Goal: Navigation & Orientation: Find specific page/section

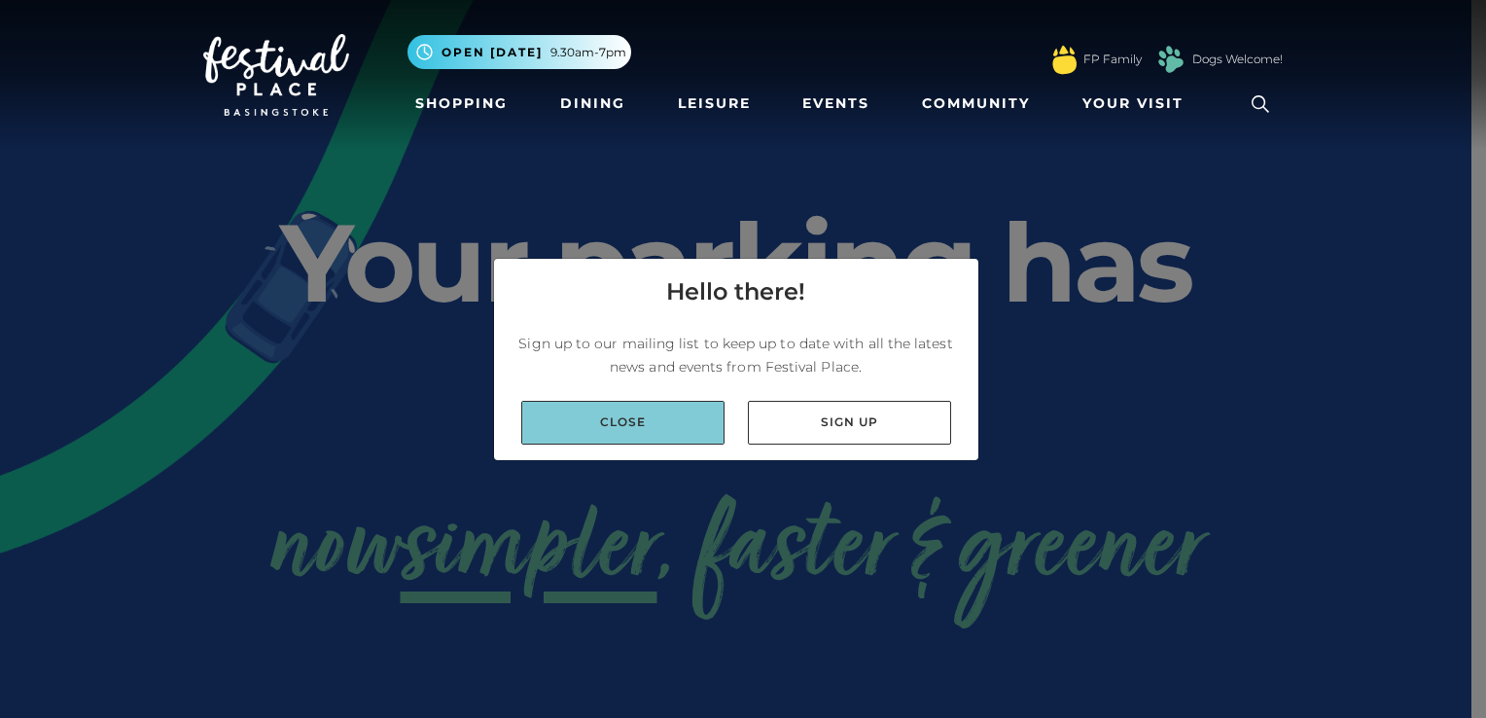
click at [630, 408] on link "Close" at bounding box center [622, 423] width 203 height 44
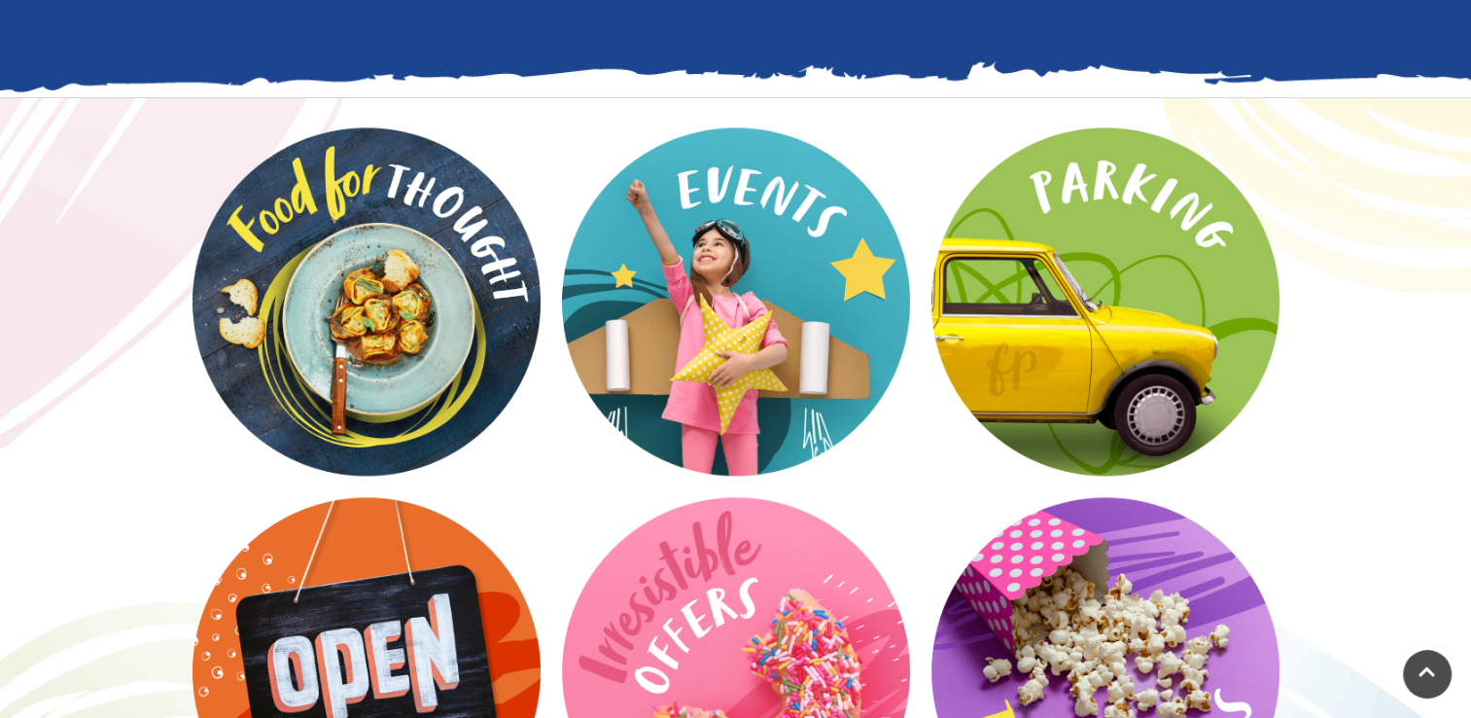
scroll to position [2478, 0]
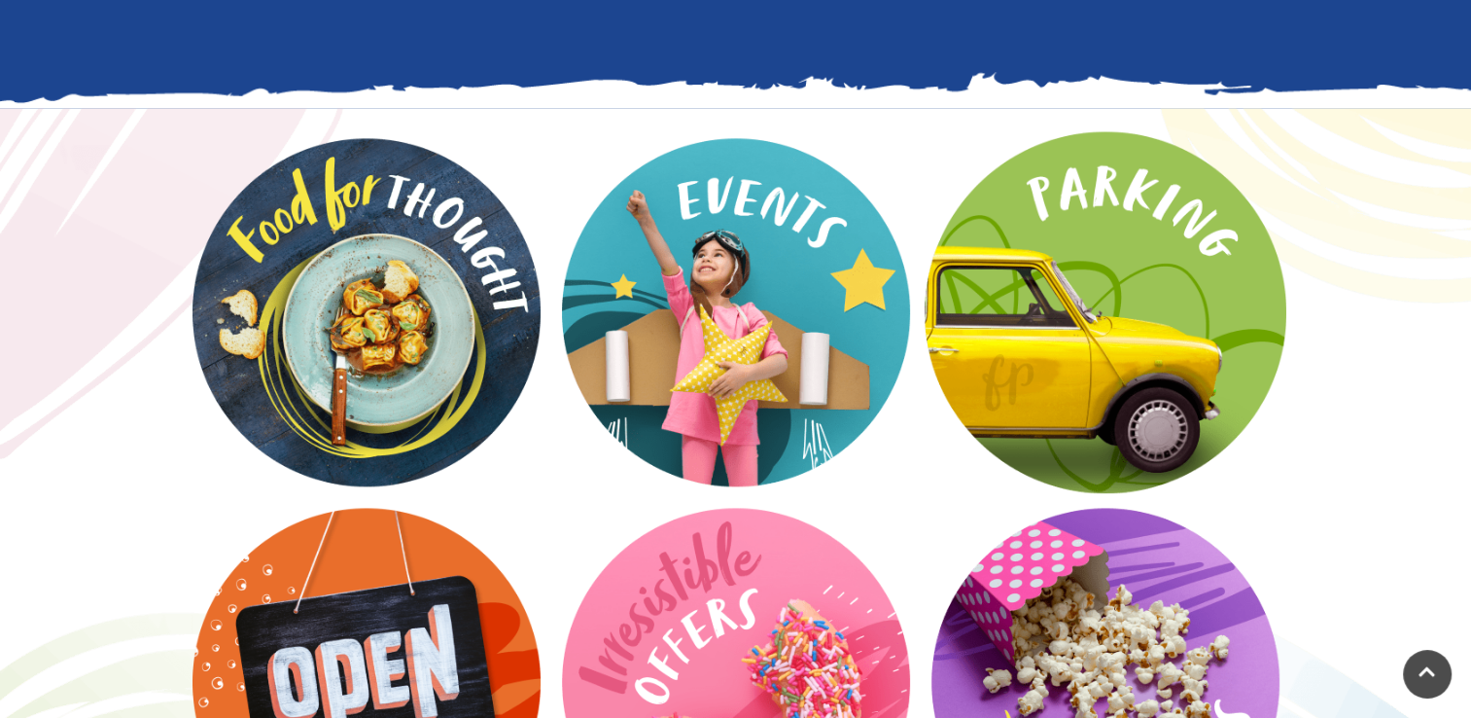
click at [1067, 184] on video at bounding box center [1106, 312] width 362 height 362
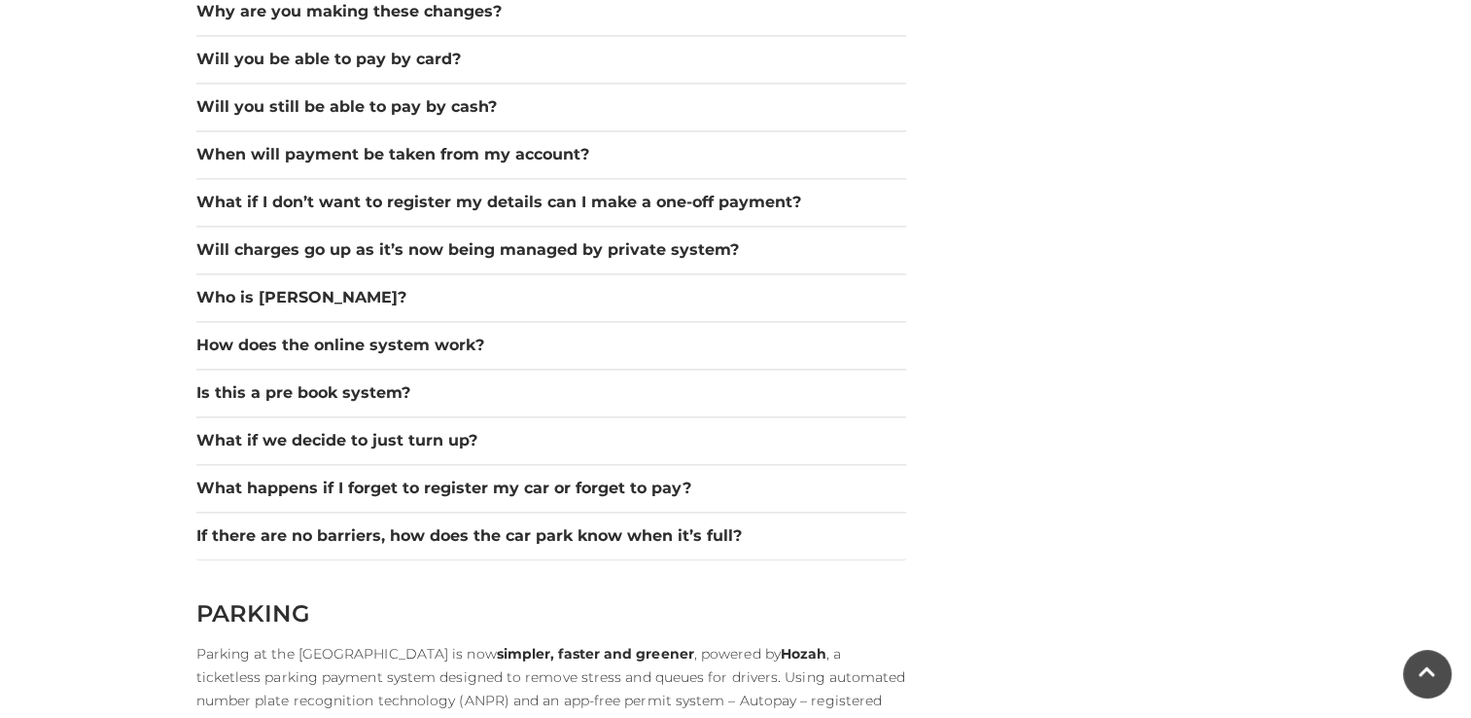
scroll to position [2952, 0]
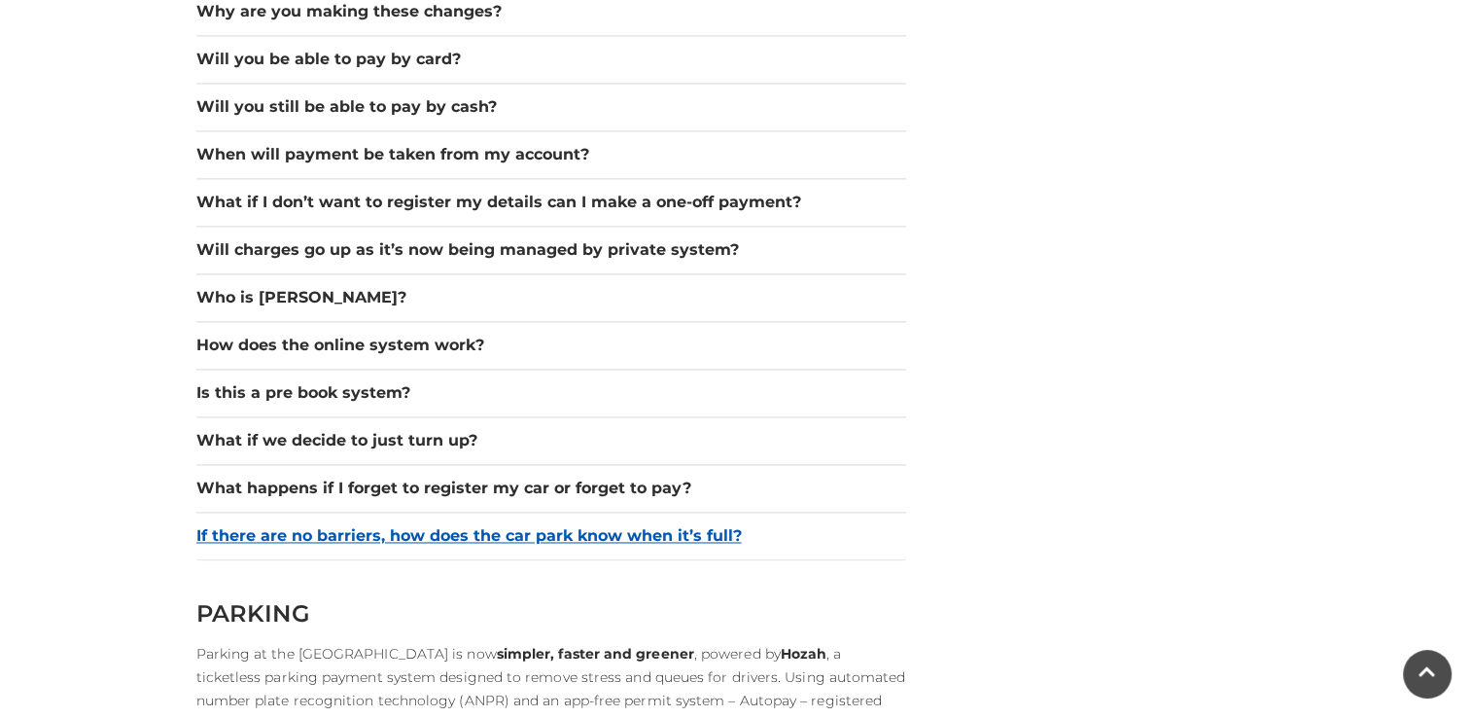
click at [639, 541] on button "If there are no barriers, how does the car park know when it’s full?" at bounding box center [551, 535] width 710 height 23
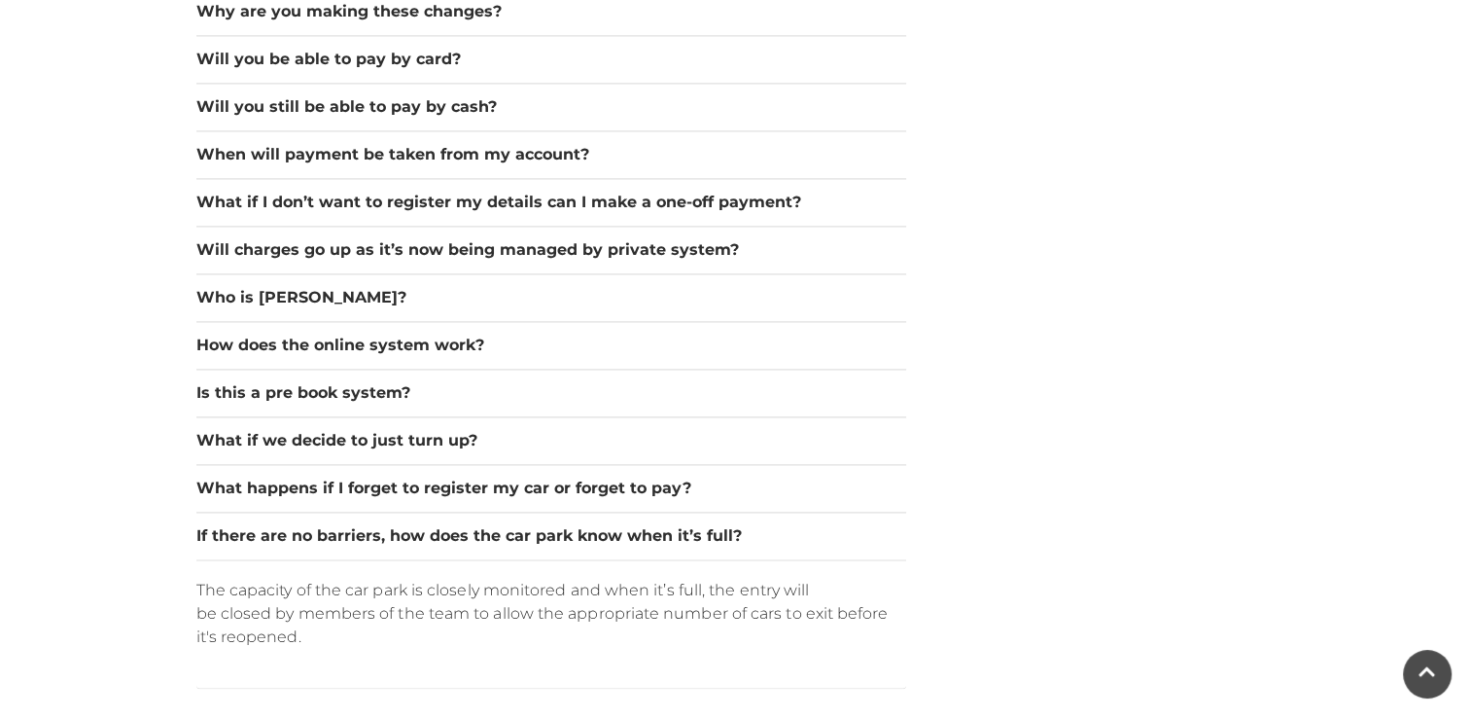
click at [651, 591] on p "The capacity of the car park is closely monitored and when it’s full, the entry…" at bounding box center [551, 614] width 710 height 70
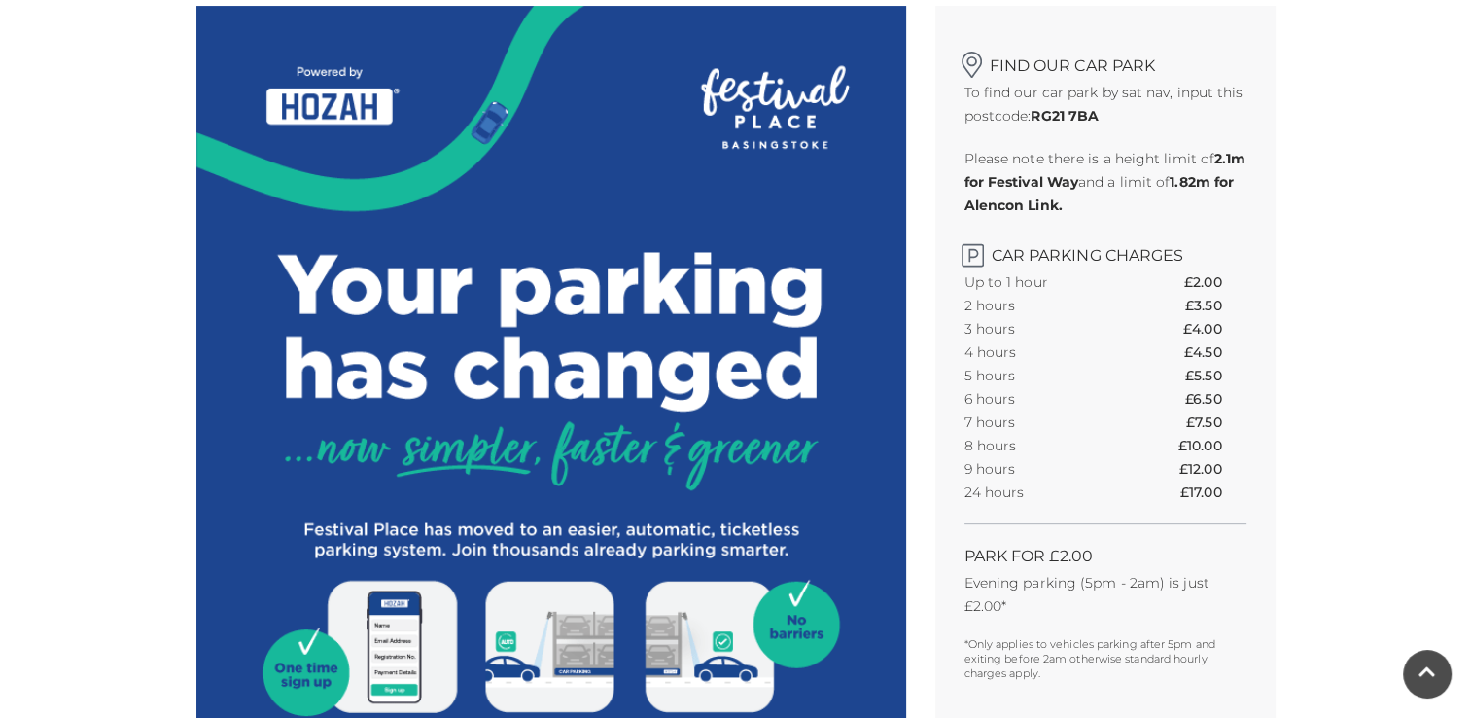
scroll to position [0, 0]
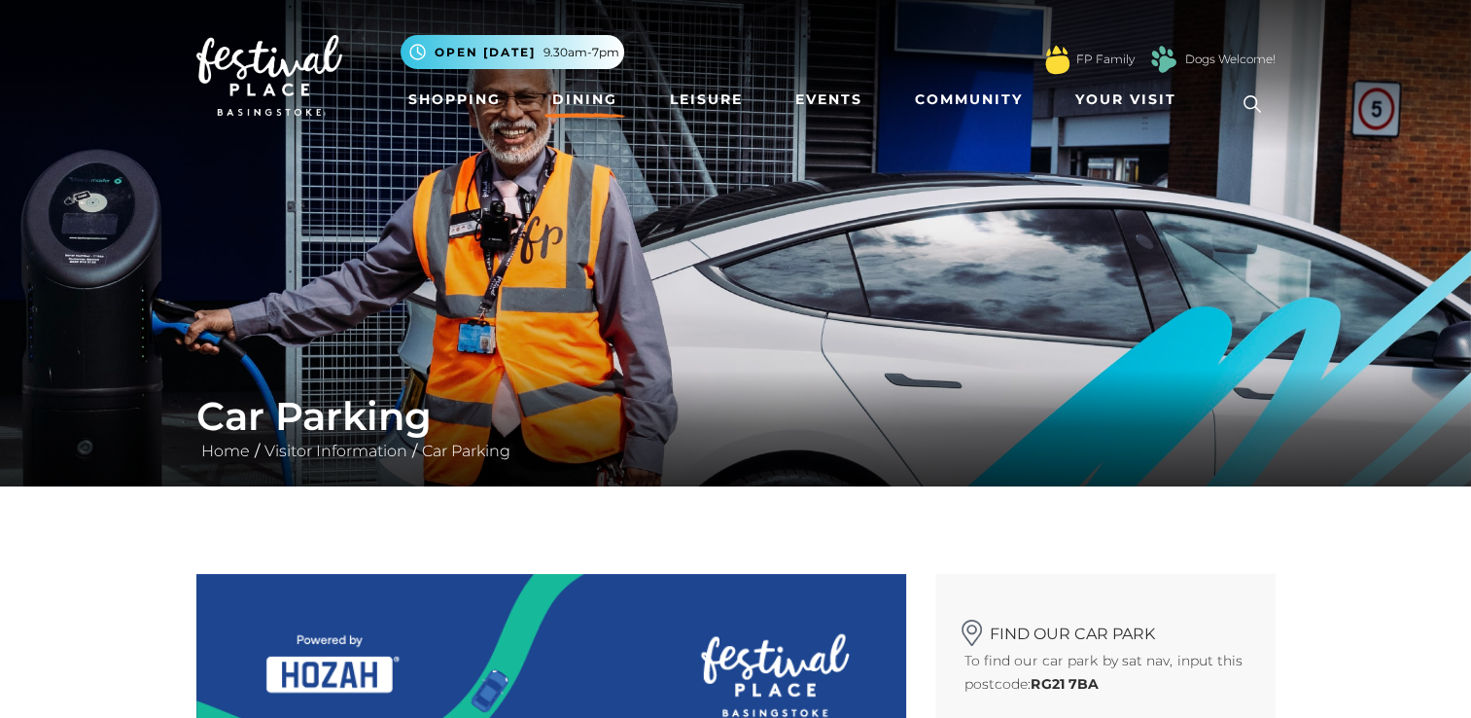
click at [599, 99] on link "Dining" at bounding box center [585, 100] width 81 height 36
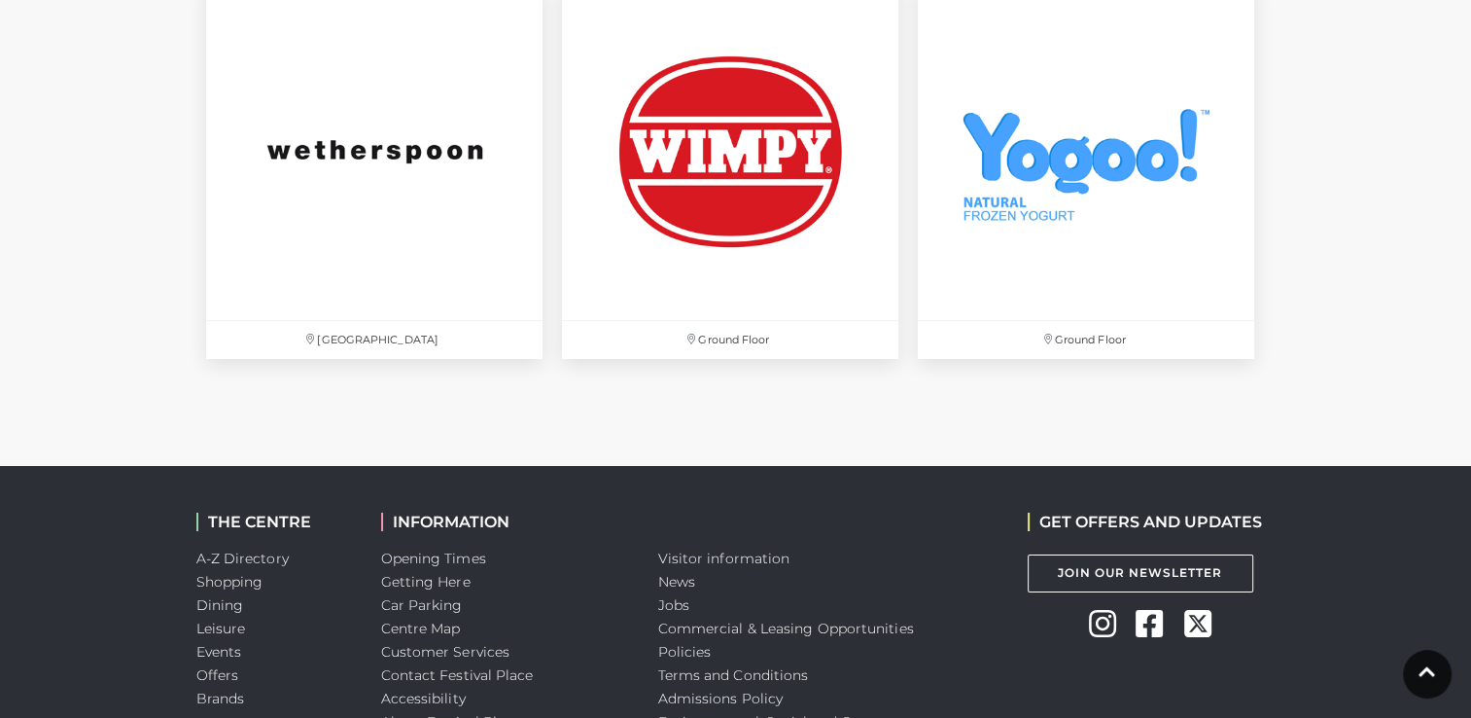
scroll to position [6958, 0]
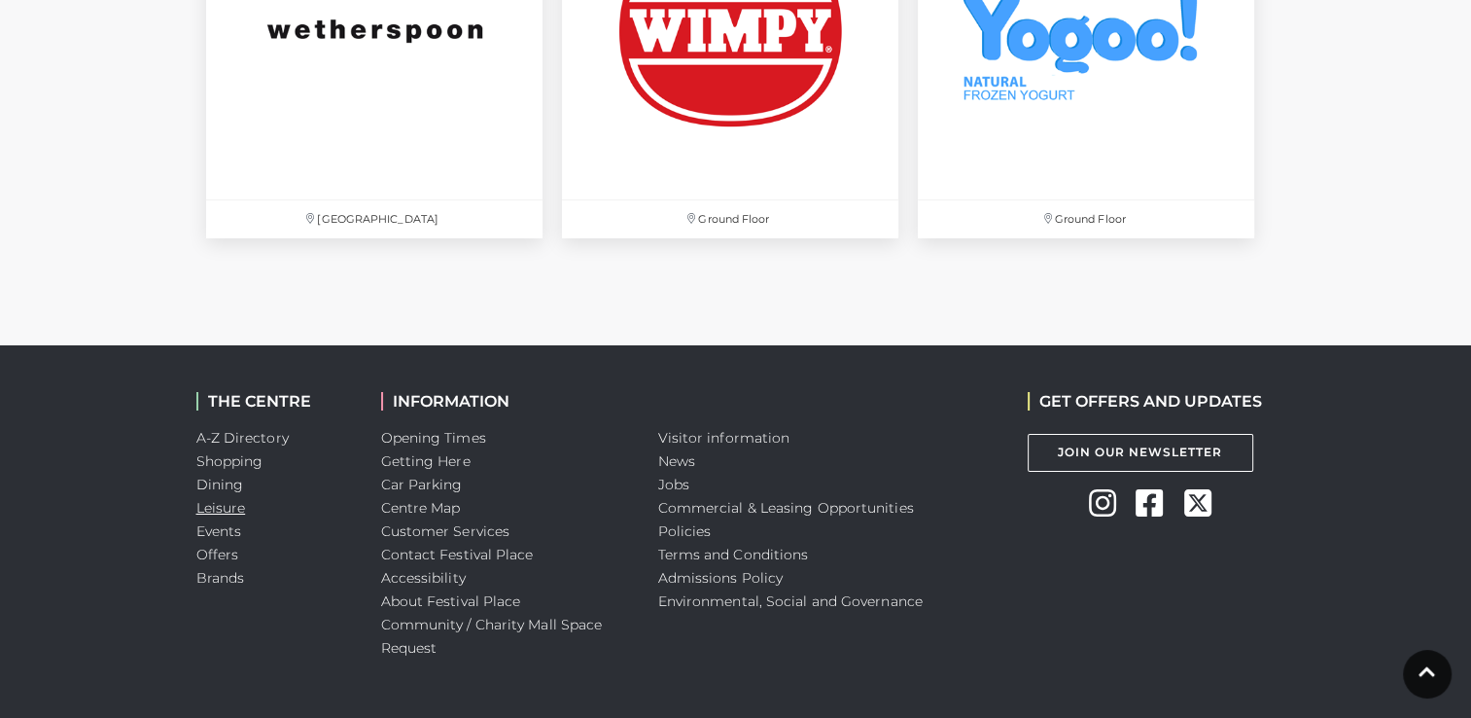
click at [230, 506] on link "Leisure" at bounding box center [221, 508] width 50 height 18
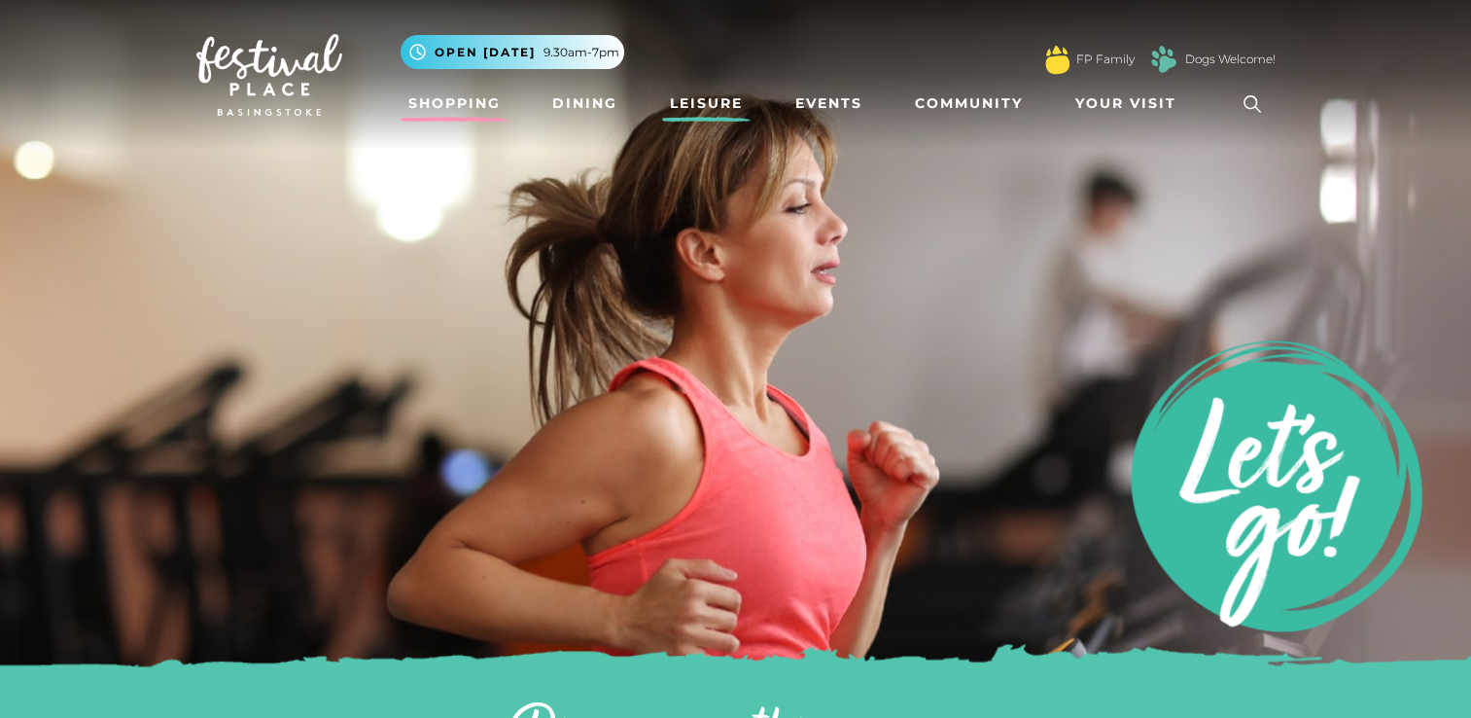
click at [471, 90] on link "Shopping" at bounding box center [455, 104] width 108 height 36
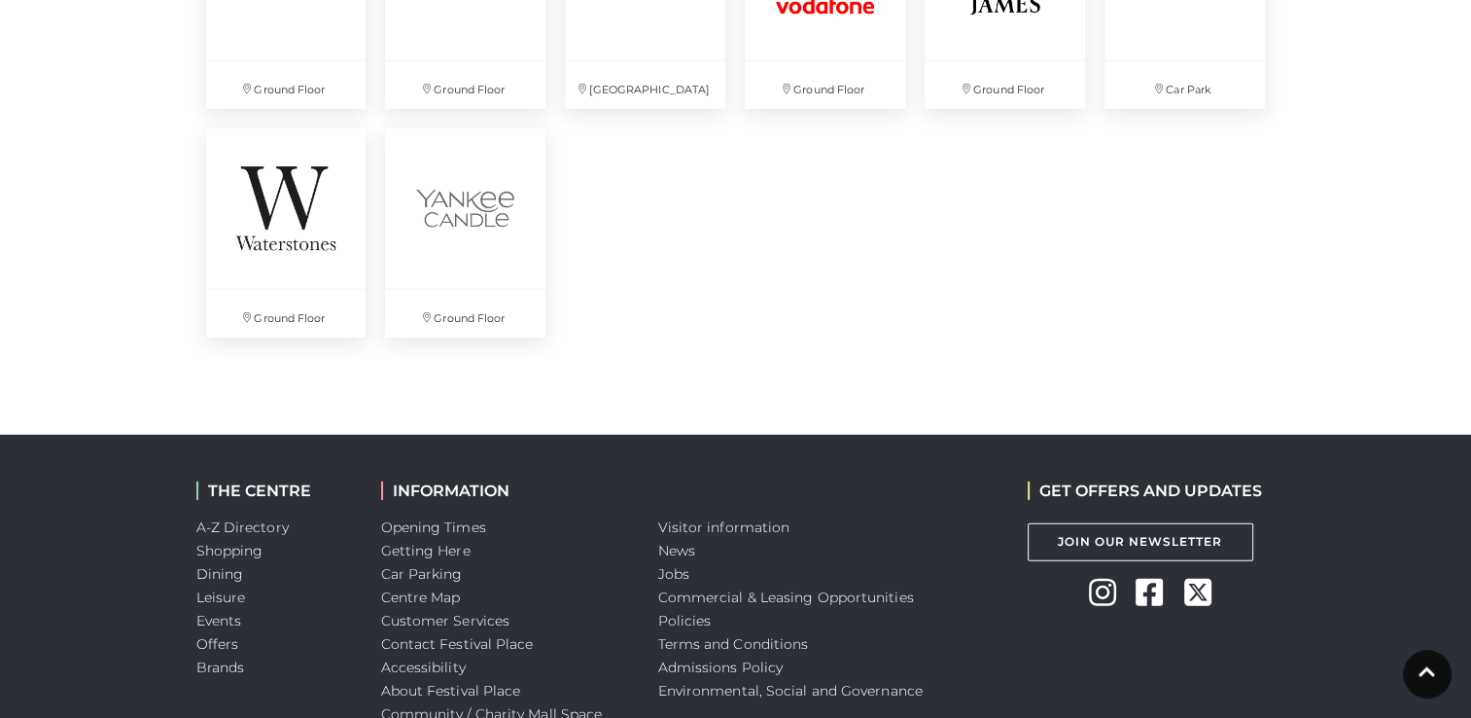
scroll to position [5598, 0]
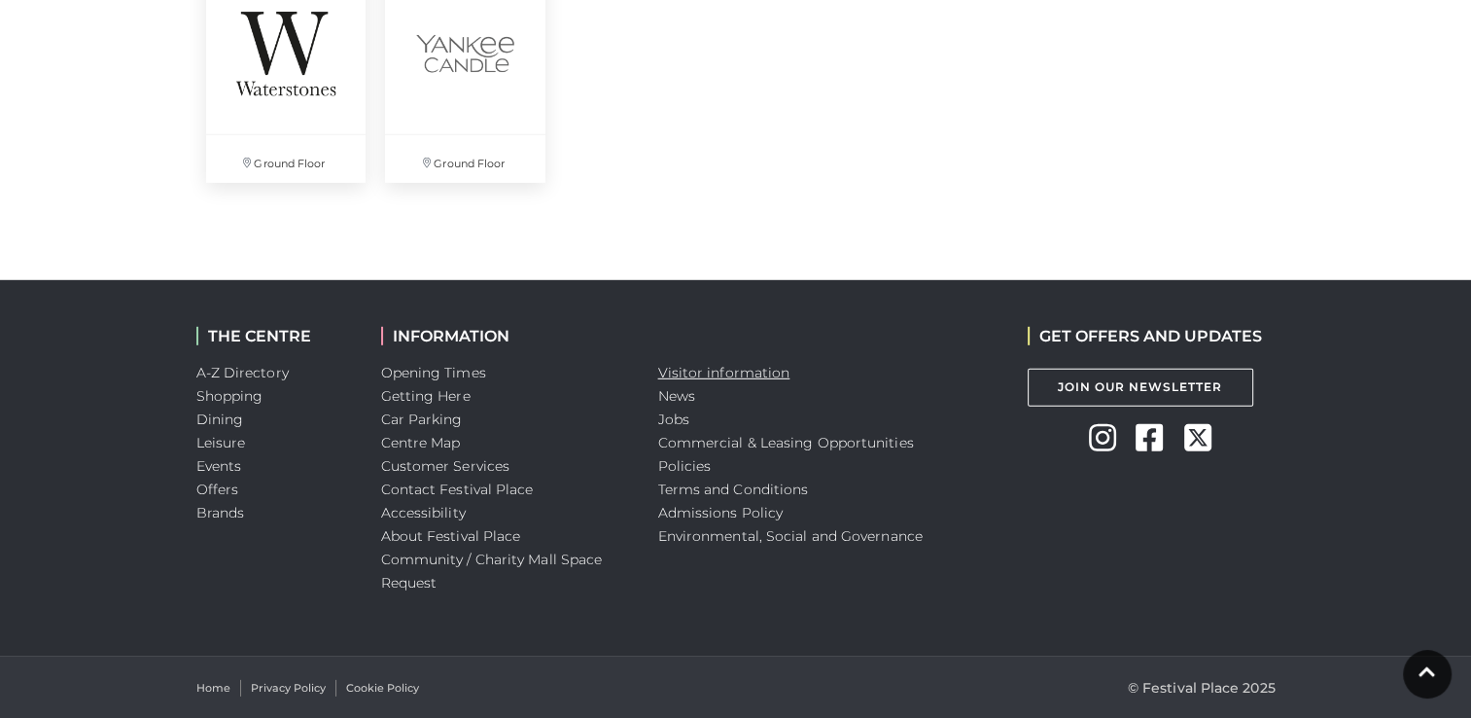
click at [700, 364] on link "Visitor information" at bounding box center [724, 373] width 132 height 18
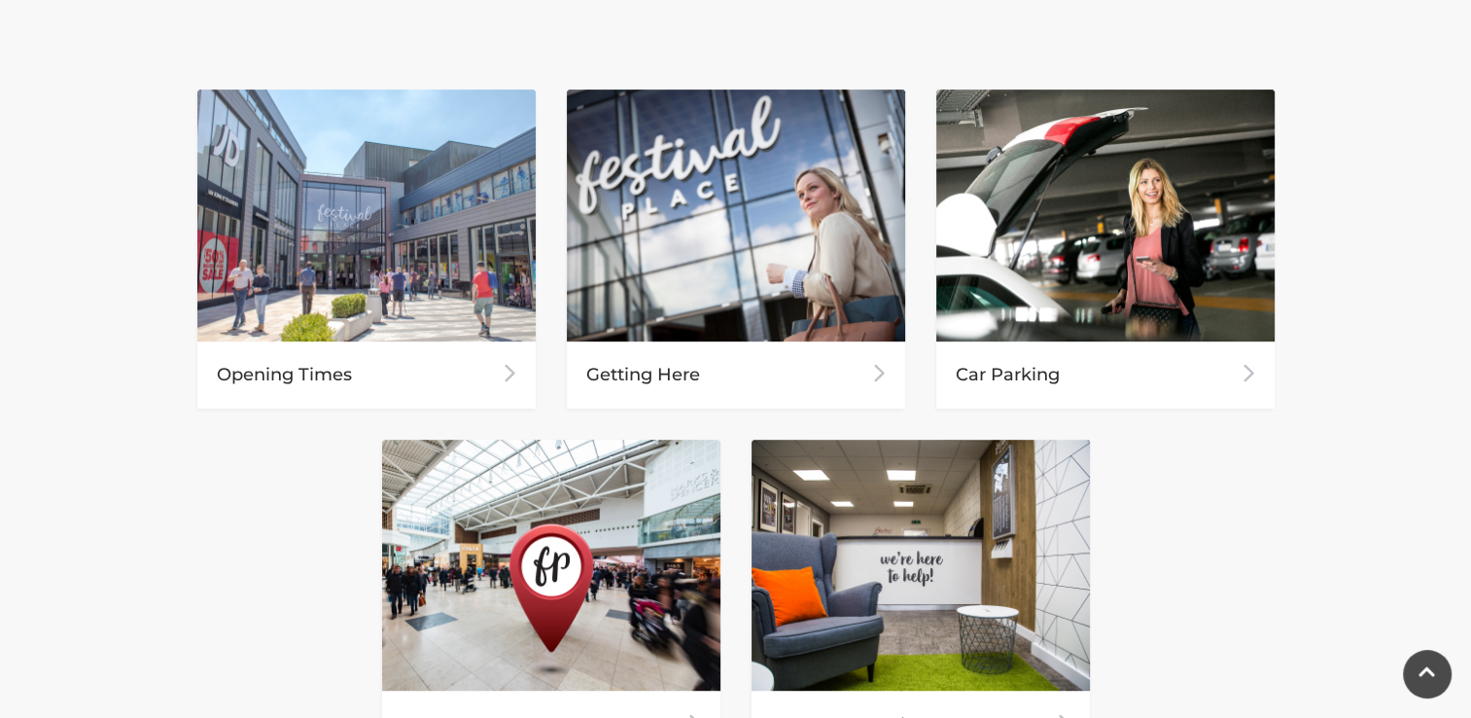
scroll to position [1223, 0]
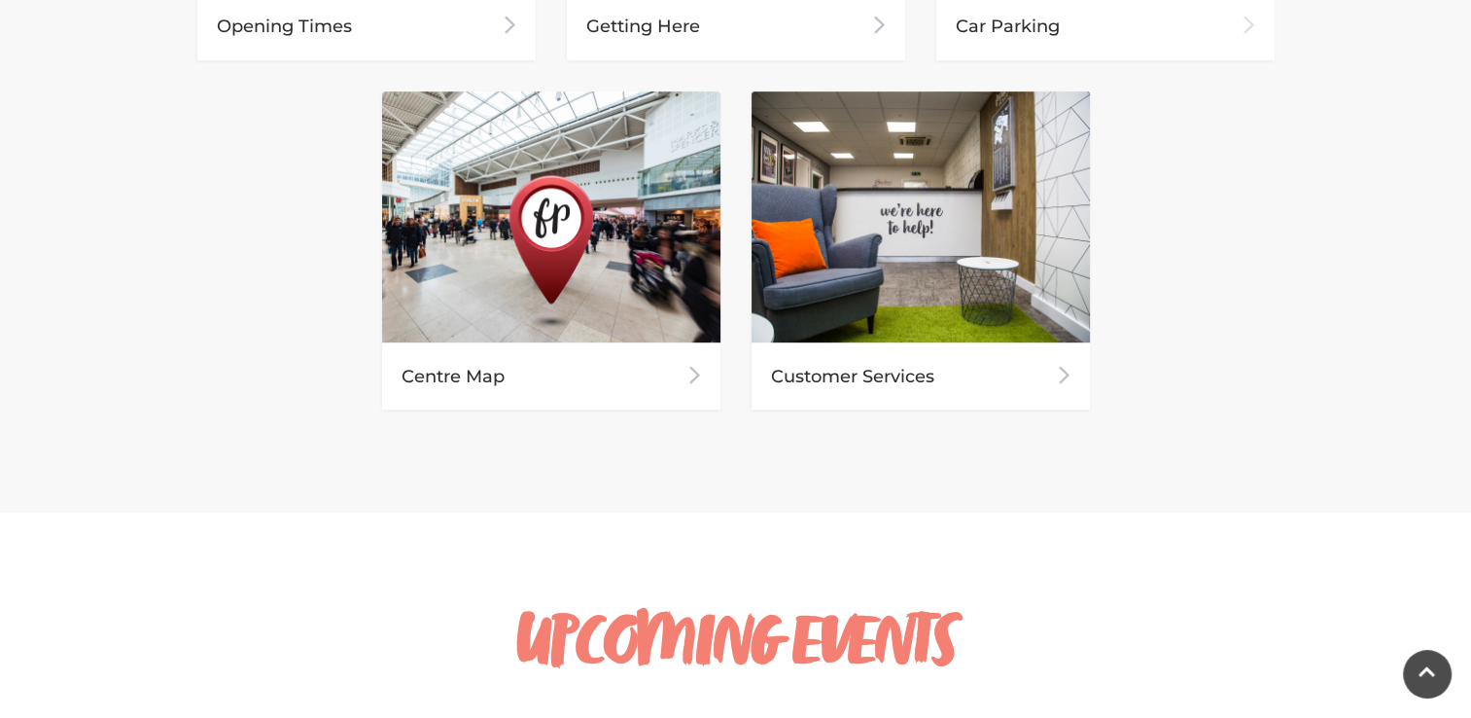
click at [1137, 43] on div "Car Parking" at bounding box center [1105, 26] width 338 height 67
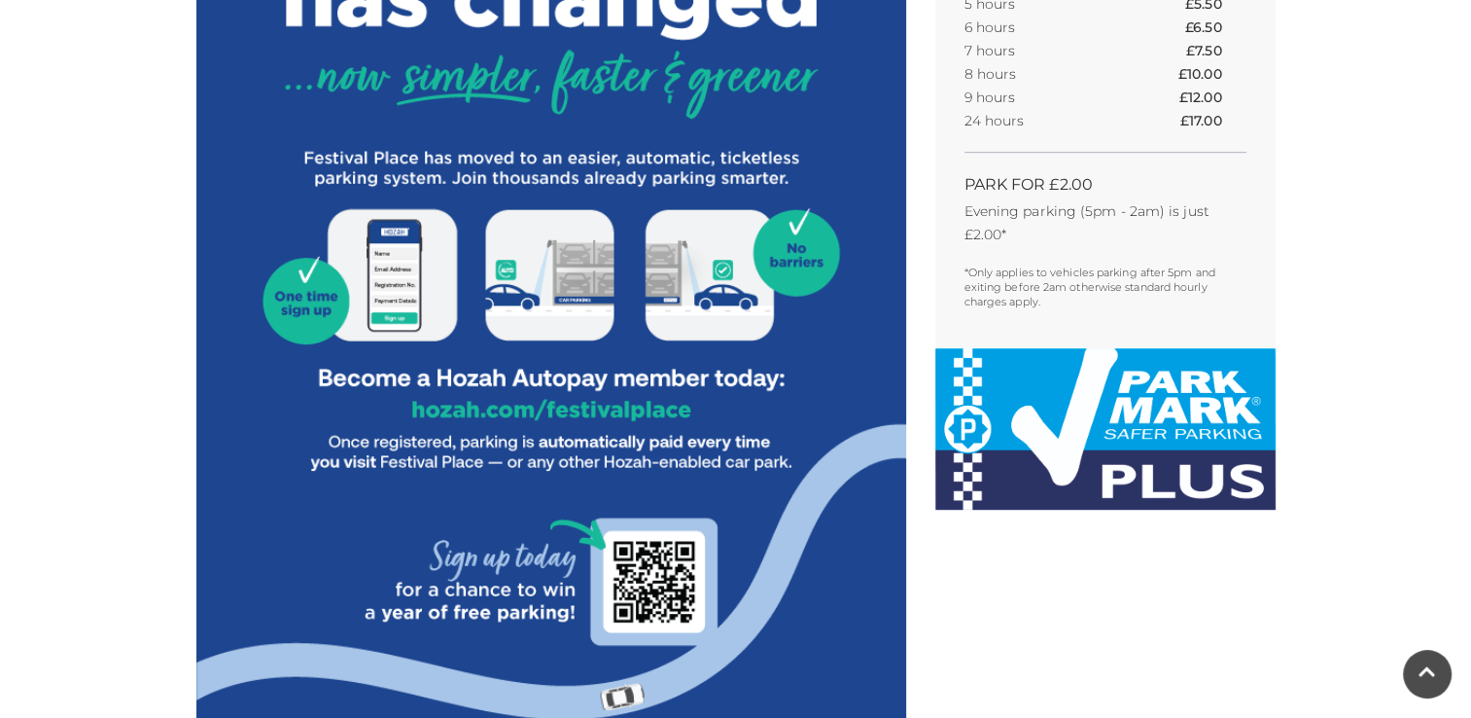
scroll to position [941, 0]
